Goal: Information Seeking & Learning: Find specific fact

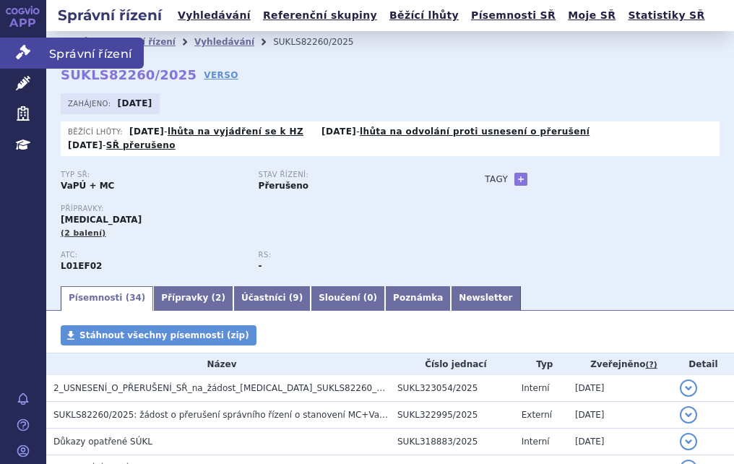
click at [25, 48] on icon at bounding box center [23, 52] width 14 height 14
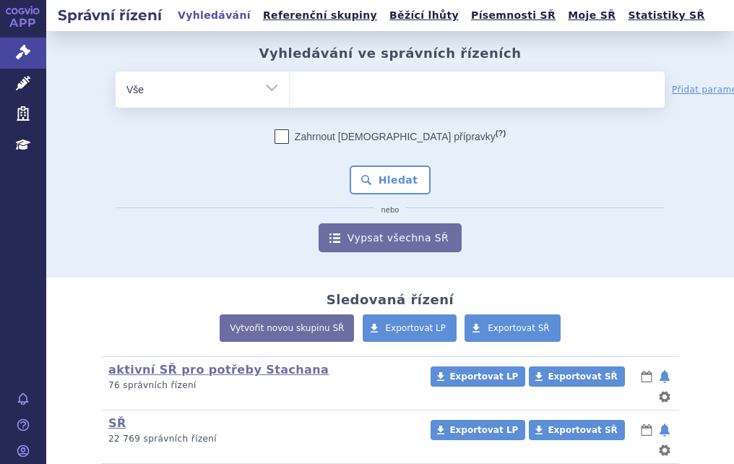
click at [379, 92] on ul at bounding box center [477, 87] width 375 height 30
click at [290, 92] on select at bounding box center [289, 89] width 1 height 36
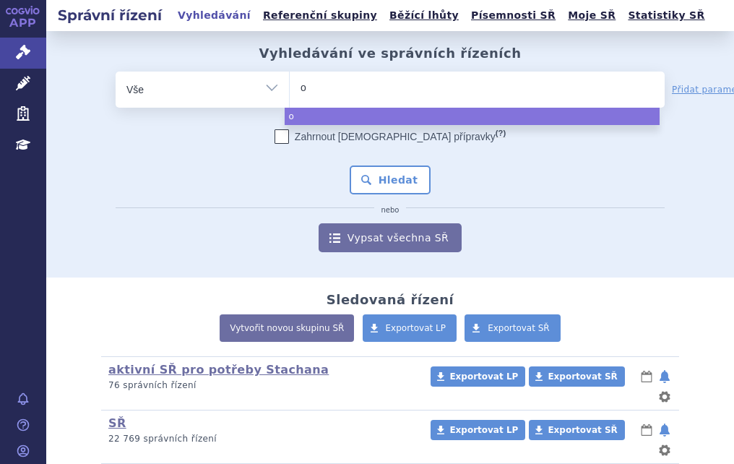
type input "op"
type input "opd"
type input "opdi"
type input "opdiv"
type input "[MEDICAL_DATA]"
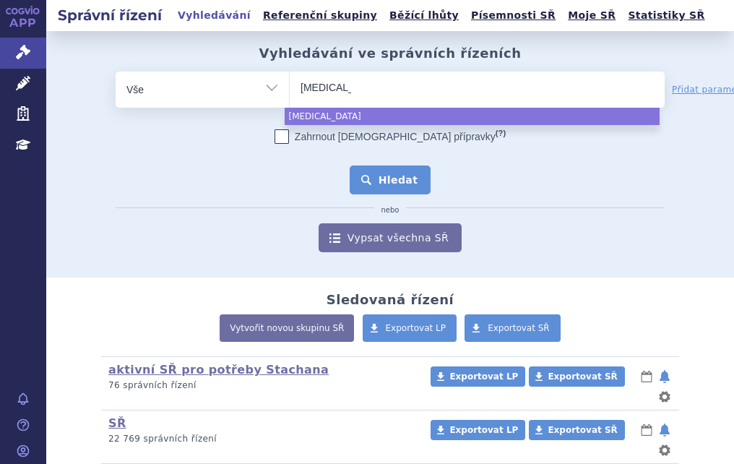
select select "opdivo"
click at [389, 177] on button "Hledat" at bounding box center [391, 179] width 82 height 29
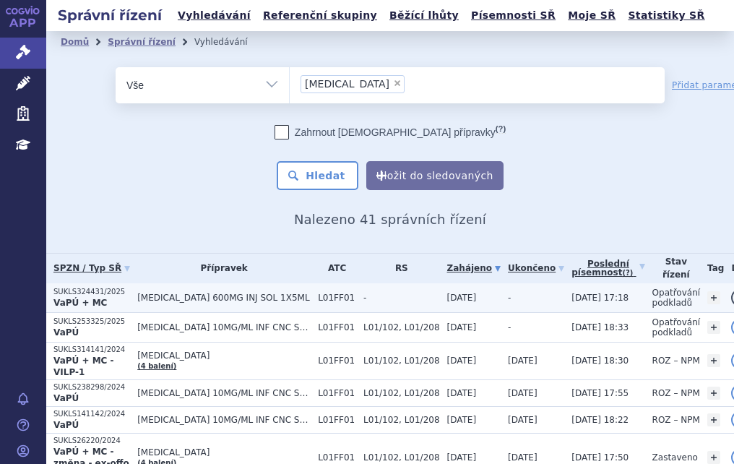
click at [91, 298] on strong "VaPÚ + MC" at bounding box center [79, 303] width 53 height 10
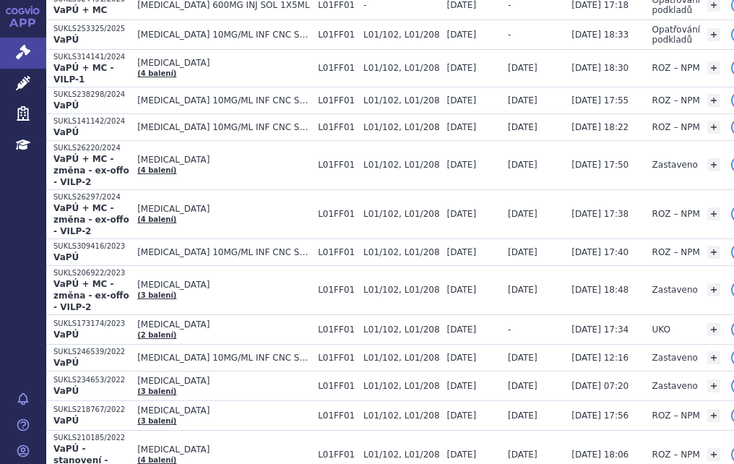
scroll to position [317, 0]
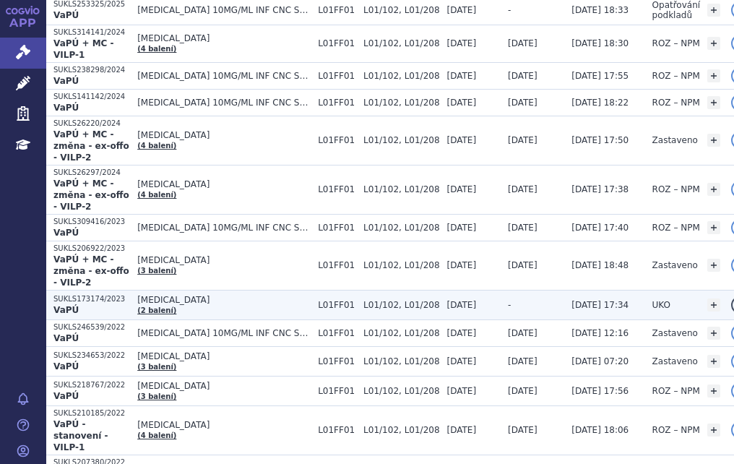
click at [173, 295] on span "OPDIVO" at bounding box center [223, 300] width 173 height 10
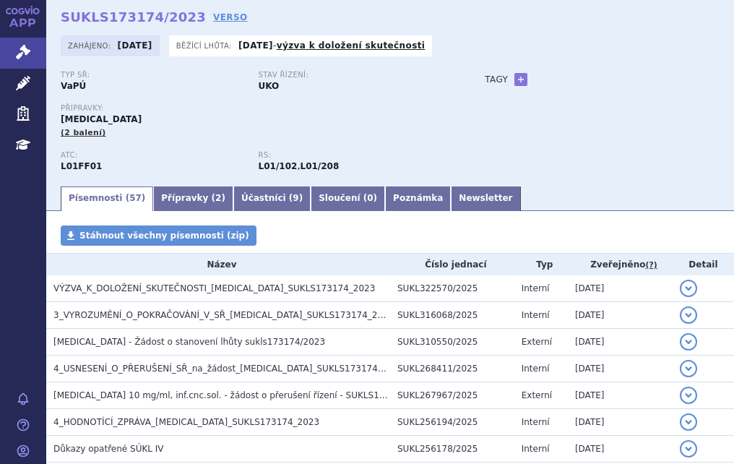
scroll to position [87, 0]
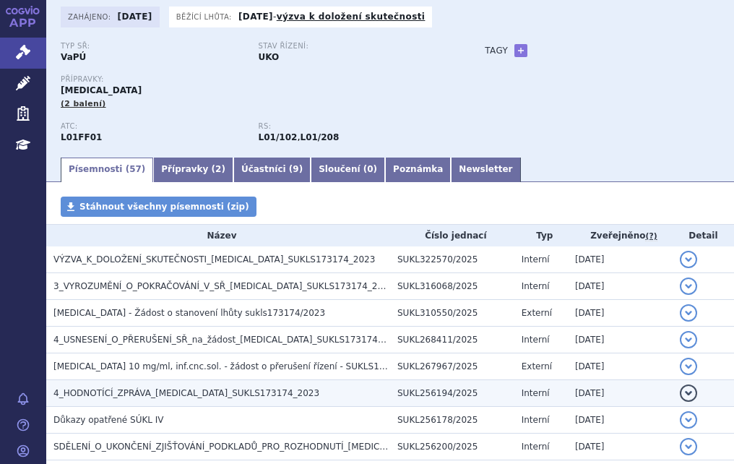
click at [110, 392] on span "4_HODNOTÍCÍ_ZPRÁVA_OPDIVO_SUKLS173174_2023" at bounding box center [186, 393] width 266 height 10
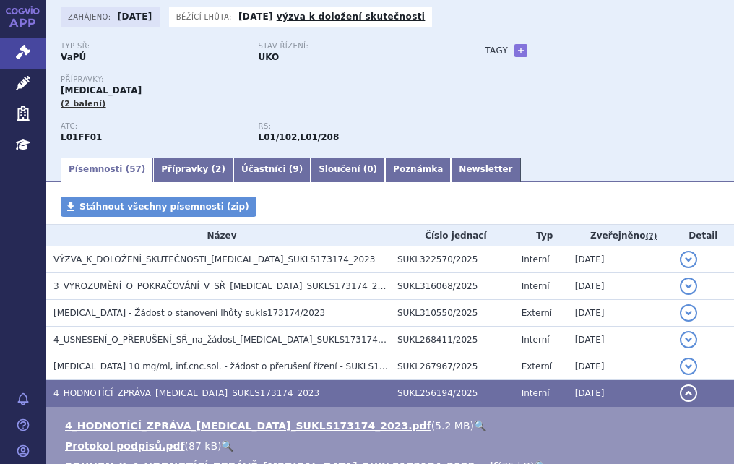
click at [474, 425] on link "🔍" at bounding box center [480, 426] width 12 height 12
click at [27, 56] on icon at bounding box center [23, 52] width 14 height 14
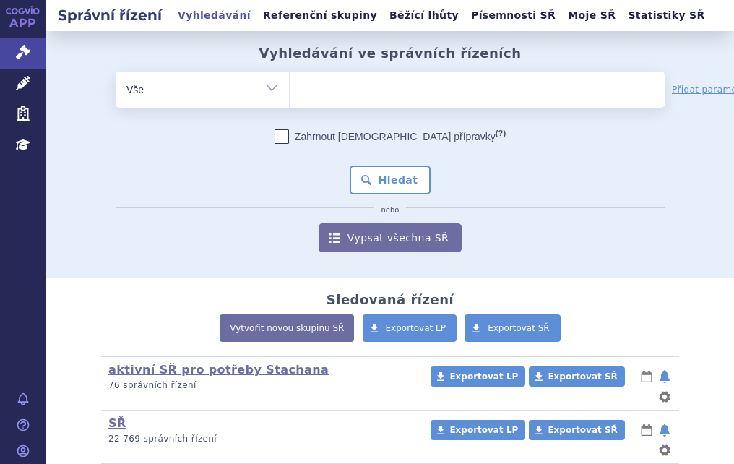
click at [325, 95] on ul at bounding box center [477, 87] width 375 height 30
click at [290, 95] on select at bounding box center [289, 89] width 1 height 36
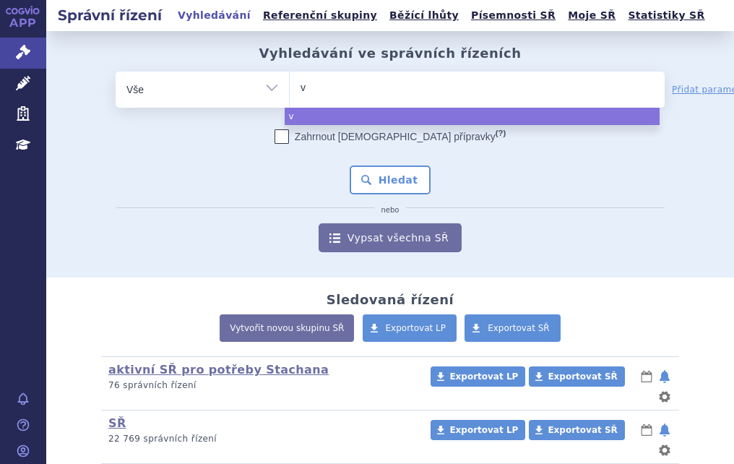
type input "vy"
type input "vyl"
type input "vylo"
type input "vylov"
select select "vylov"
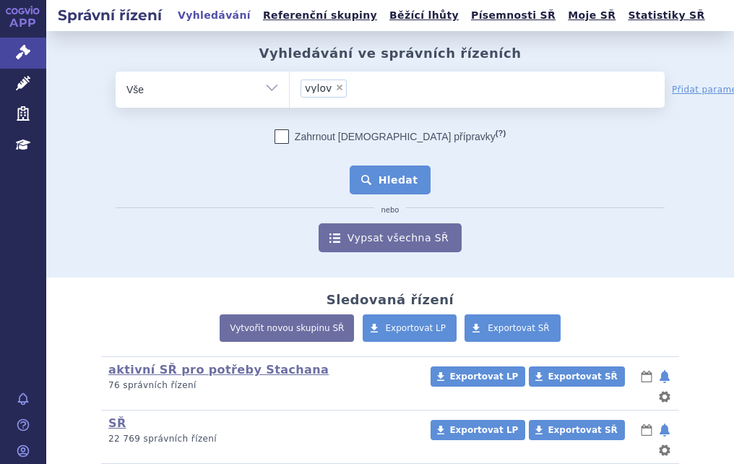
click at [387, 184] on button "Hledat" at bounding box center [391, 179] width 82 height 29
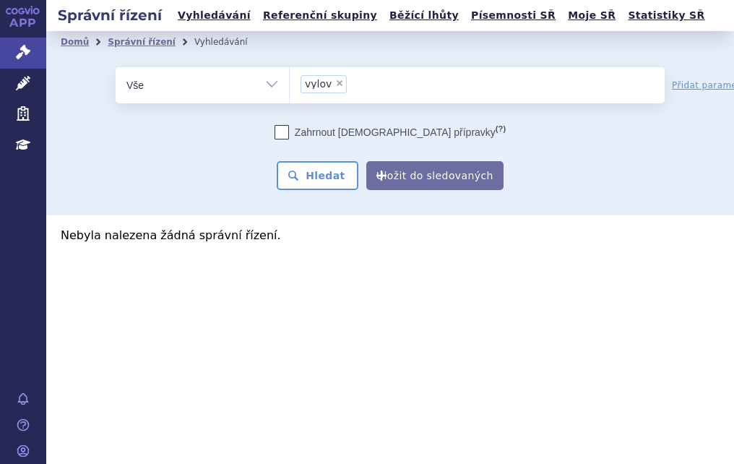
click at [344, 84] on ul "× vylov" at bounding box center [477, 83] width 375 height 32
click at [290, 84] on select "vylov" at bounding box center [289, 84] width 1 height 36
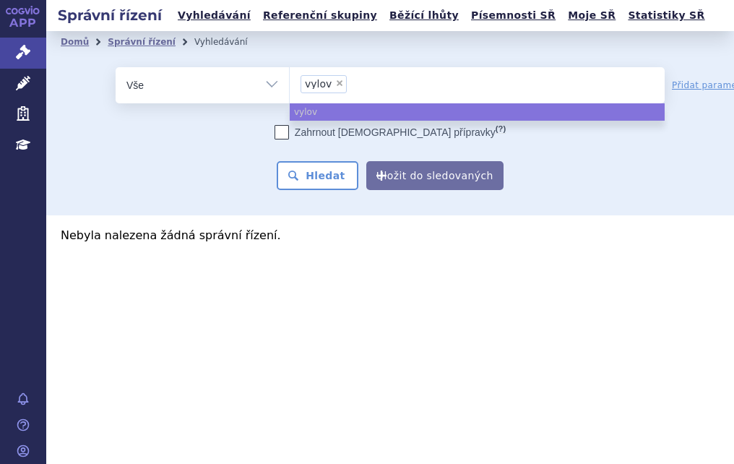
click at [340, 84] on li "× vylov" at bounding box center [324, 84] width 46 height 18
click at [290, 84] on select "vylov" at bounding box center [289, 84] width 1 height 36
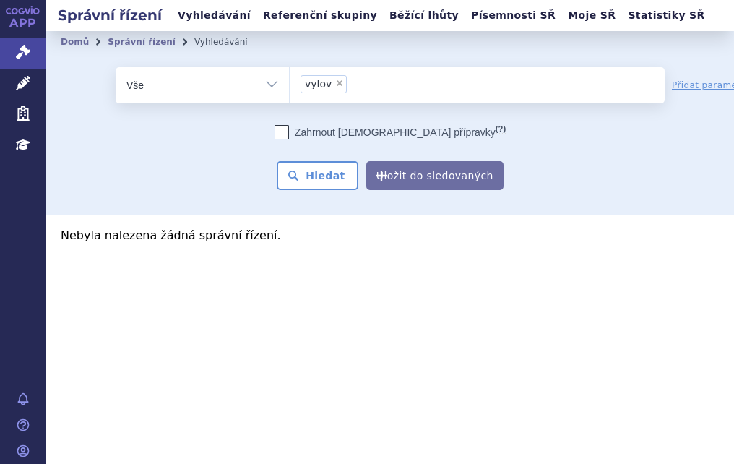
click at [337, 87] on span "×" at bounding box center [339, 83] width 9 height 9
click at [290, 87] on select "vylov" at bounding box center [289, 84] width 1 height 36
select select
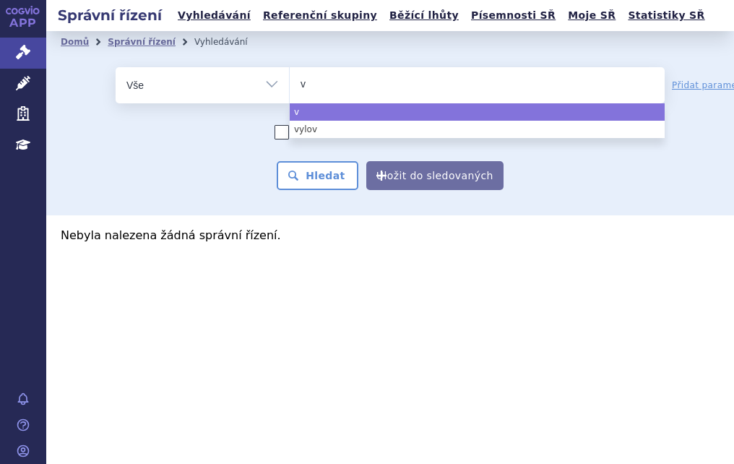
type input "vy"
type input "vyl"
type input "vylo"
type input "vyloy"
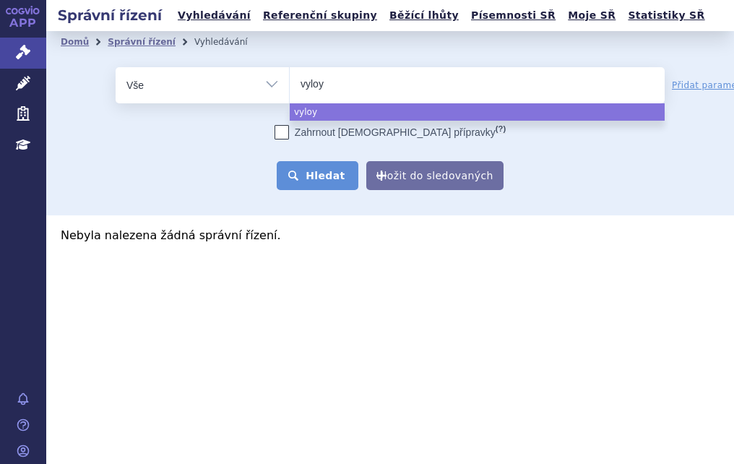
select select "vyloy"
click at [335, 164] on button "Hledat" at bounding box center [318, 175] width 82 height 29
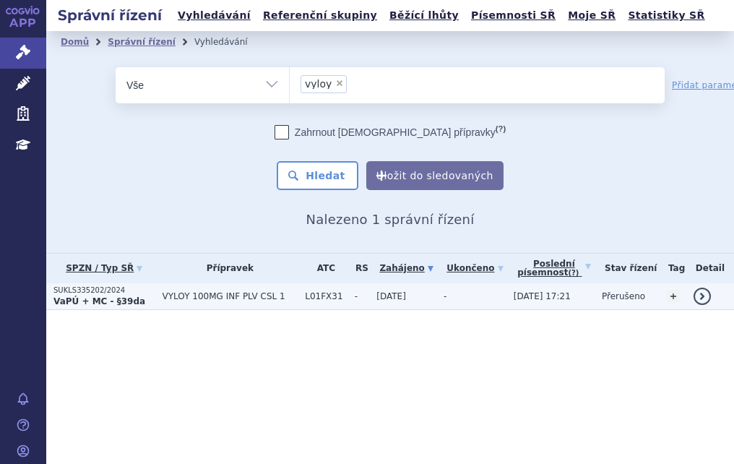
click at [88, 296] on strong "VaPÚ + MC - §39da" at bounding box center [99, 301] width 92 height 10
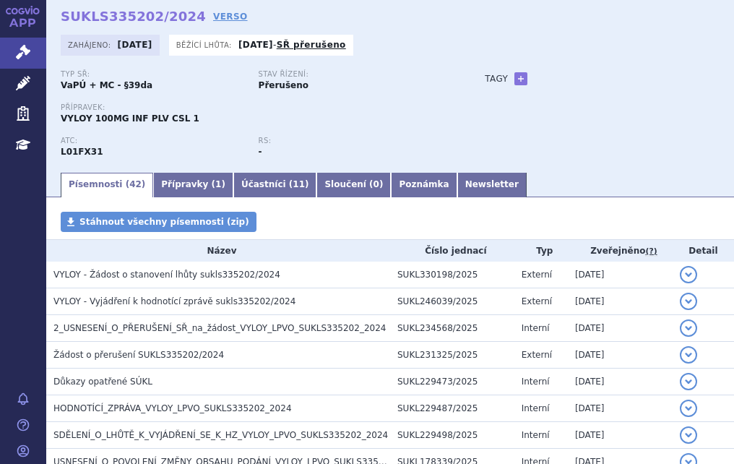
scroll to position [87, 0]
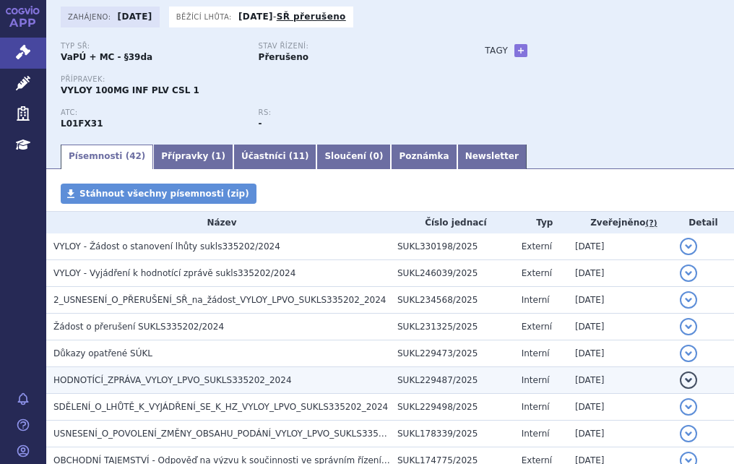
click at [210, 376] on span "HODNOTÍCÍ_ZPRÁVA_VYLOY_LPVO_SUKLS335202_2024" at bounding box center [172, 380] width 238 height 10
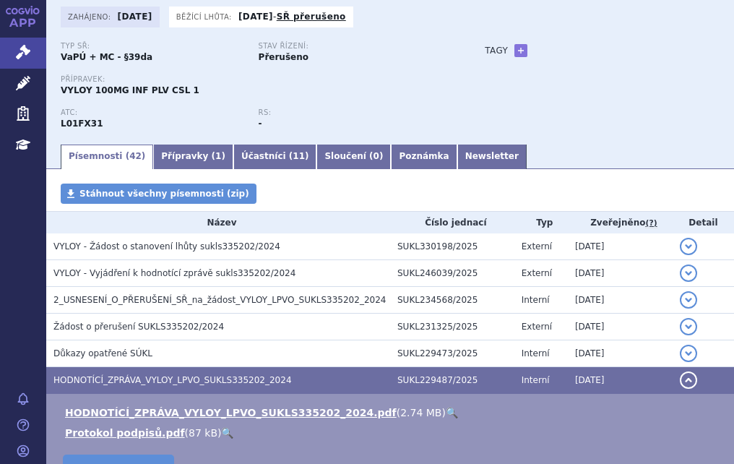
click at [446, 415] on link "🔍" at bounding box center [452, 413] width 12 height 12
